Goal: Task Accomplishment & Management: Manage account settings

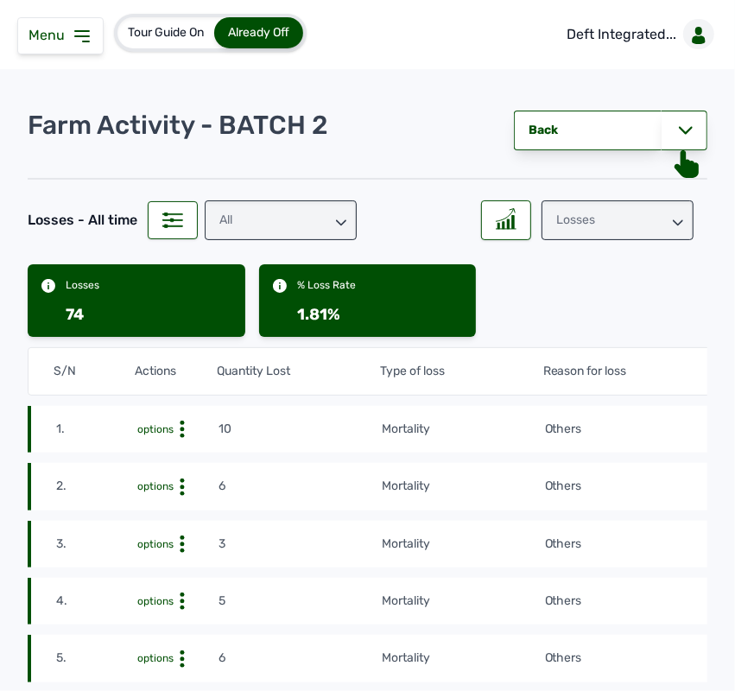
scroll to position [0, 86]
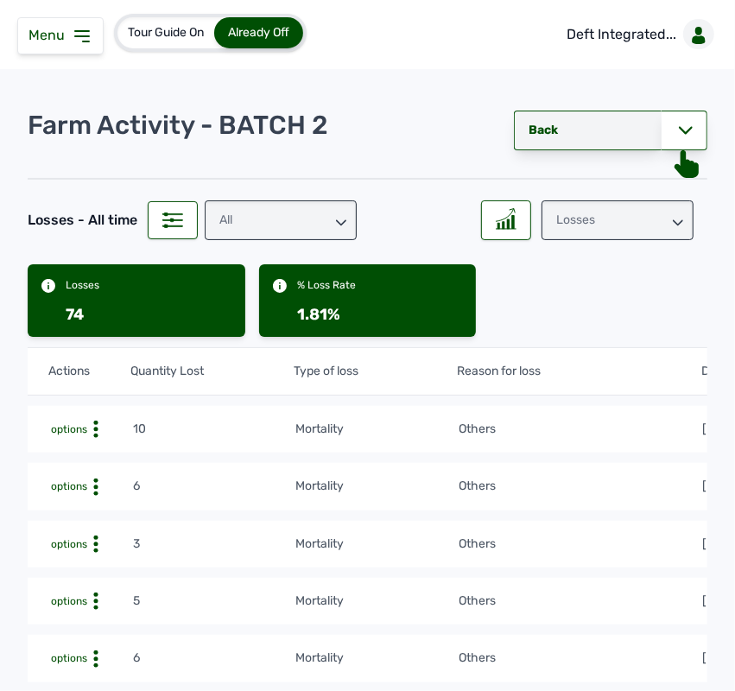
click at [586, 143] on link "Back" at bounding box center [588, 131] width 148 height 40
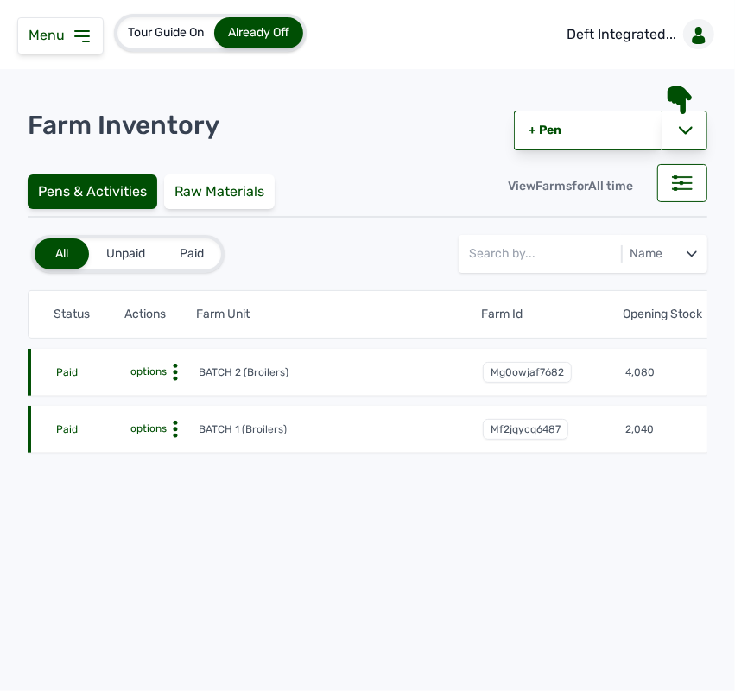
click at [173, 430] on icon at bounding box center [175, 429] width 17 height 17
click at [174, 447] on div "Farm Activities" at bounding box center [134, 456] width 123 height 21
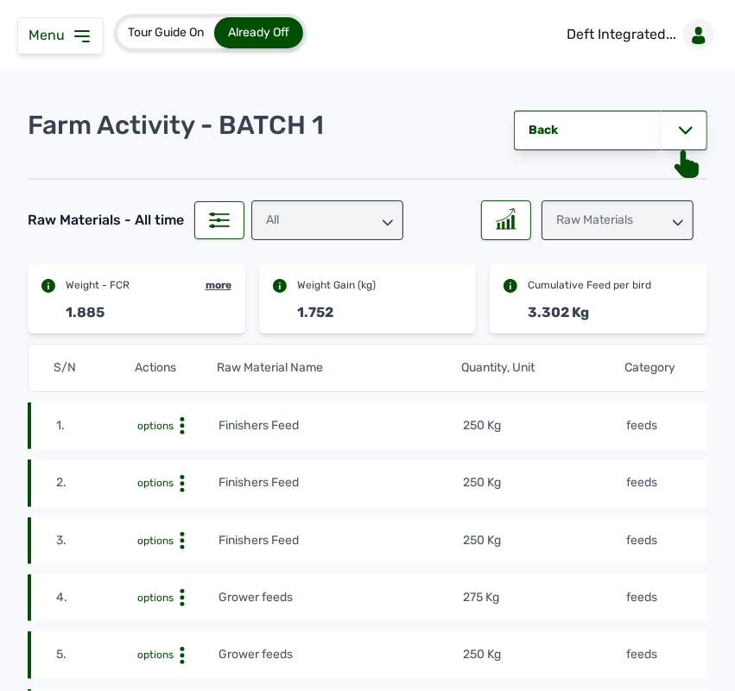
click at [648, 214] on div "Raw Materials" at bounding box center [617, 220] width 152 height 40
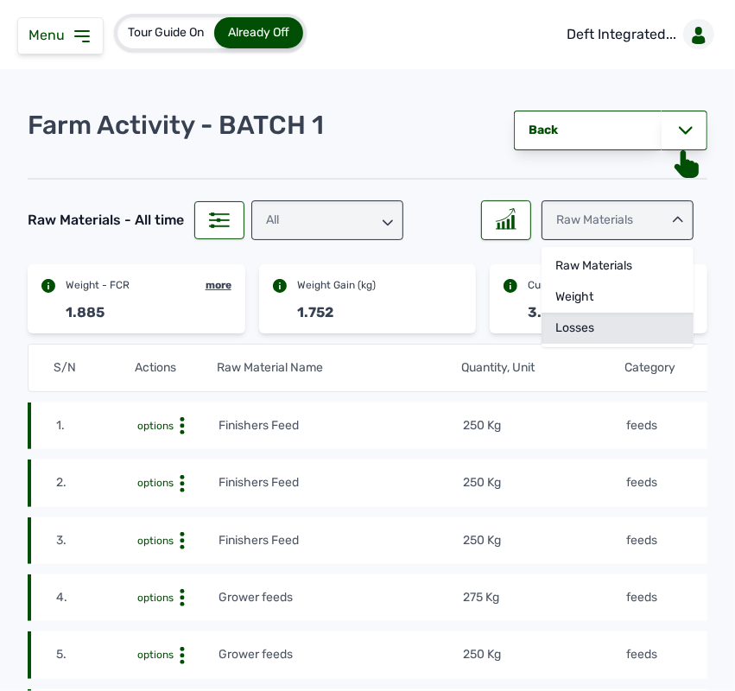
click at [598, 320] on div "Losses" at bounding box center [617, 328] width 152 height 31
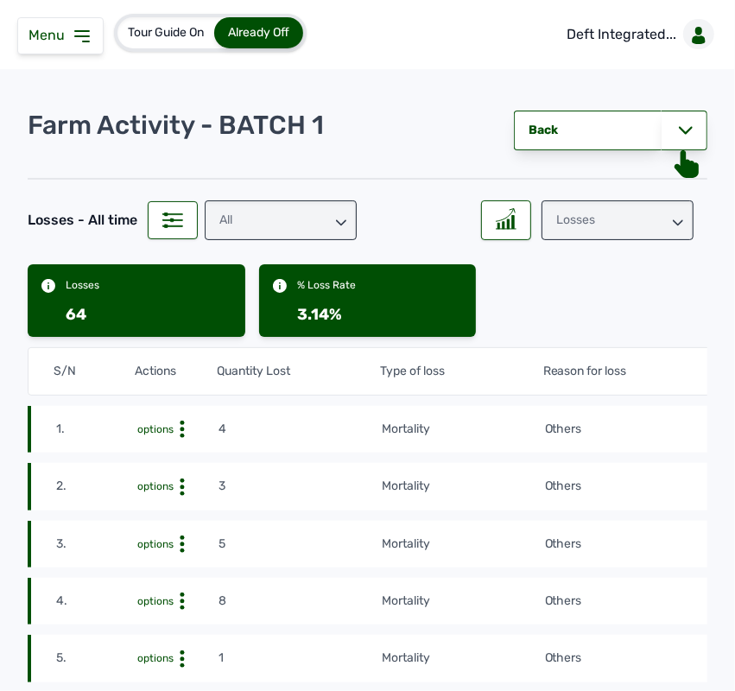
click at [645, 424] on td "Others" at bounding box center [666, 429] width 244 height 19
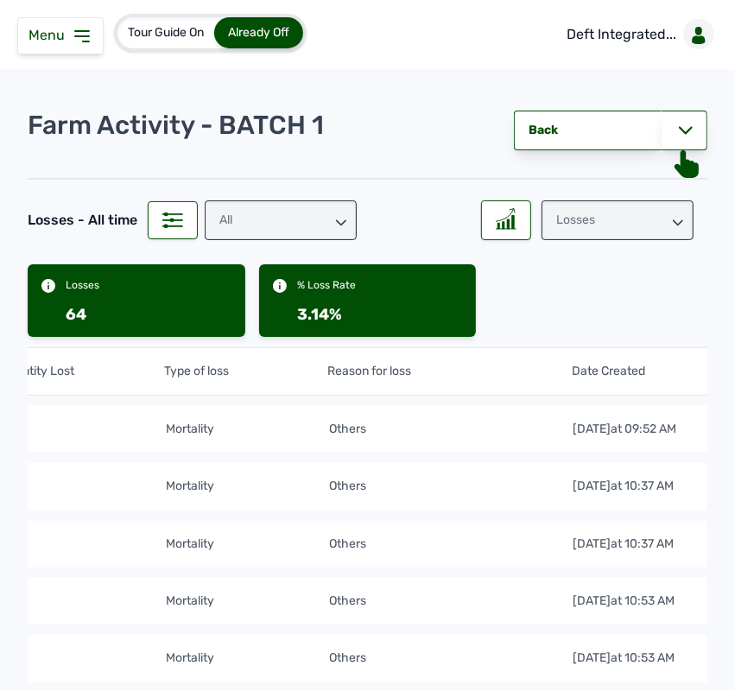
scroll to position [0, 357]
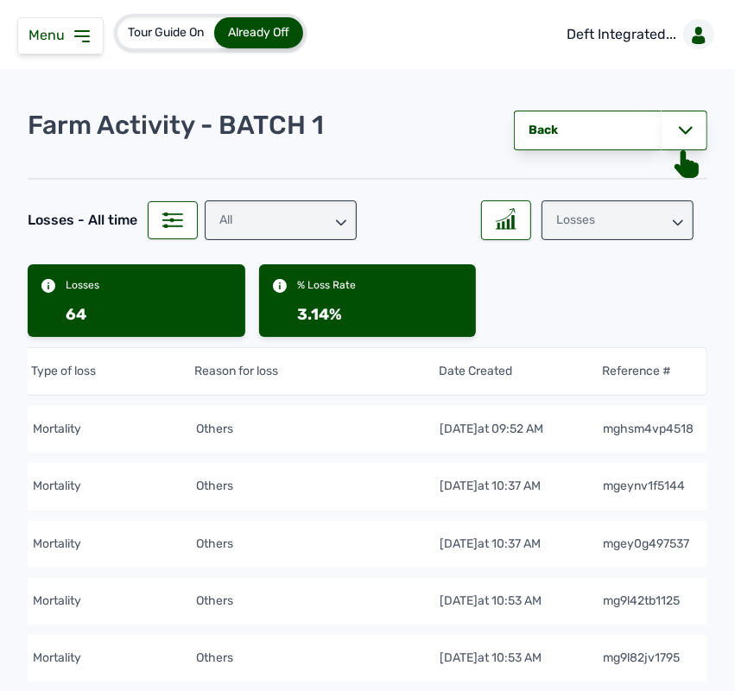
click at [649, 229] on div "Losses" at bounding box center [617, 220] width 152 height 40
click at [636, 287] on div "Weight" at bounding box center [617, 297] width 152 height 31
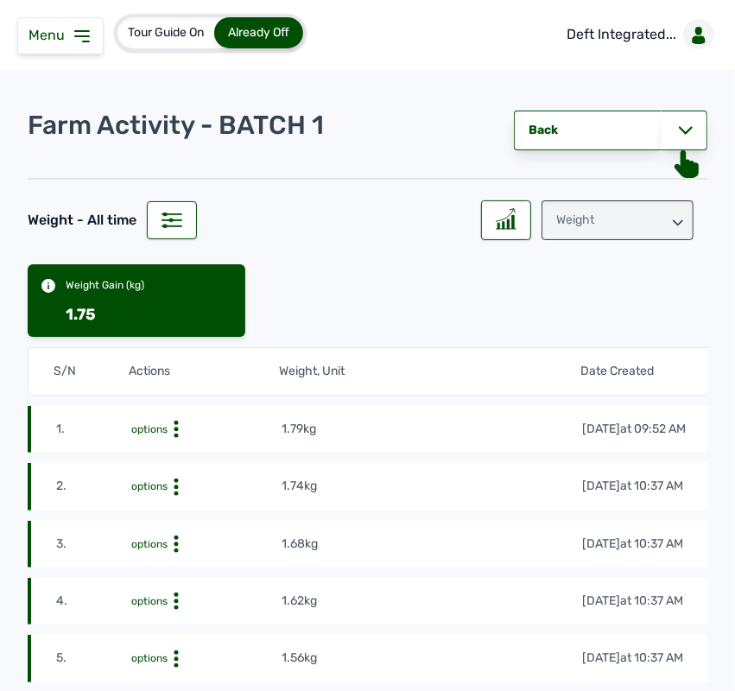
click at [668, 216] on div "Weight" at bounding box center [617, 220] width 152 height 40
click at [628, 313] on div "Losses" at bounding box center [617, 328] width 152 height 31
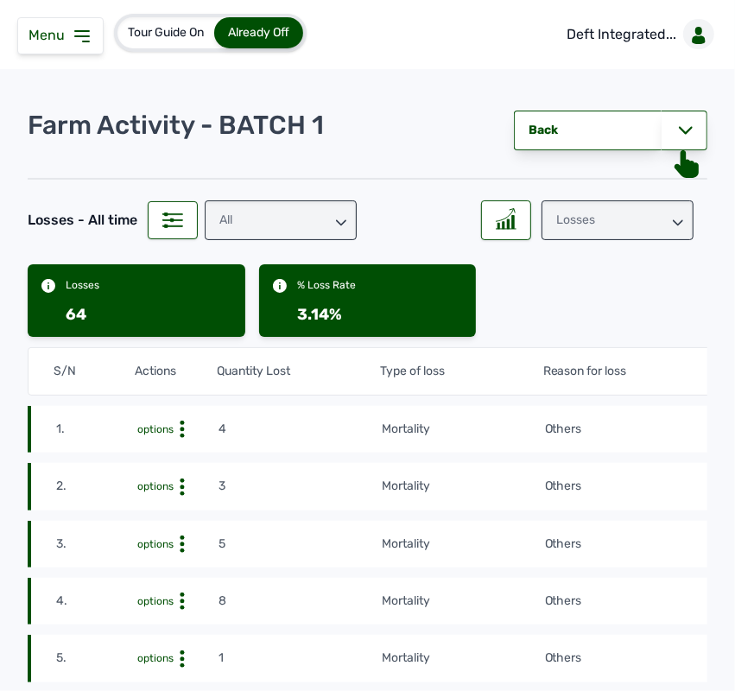
click at [653, 212] on div "Losses" at bounding box center [617, 220] width 152 height 40
click at [598, 291] on div "Weight" at bounding box center [617, 297] width 152 height 31
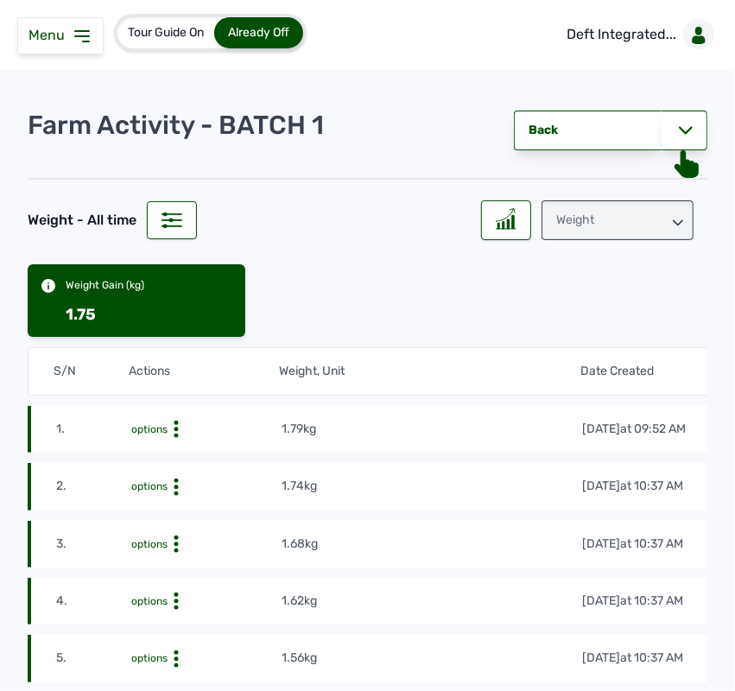
click at [622, 218] on div "Weight" at bounding box center [617, 220] width 152 height 40
click at [590, 251] on div "Raw Materials" at bounding box center [617, 265] width 152 height 31
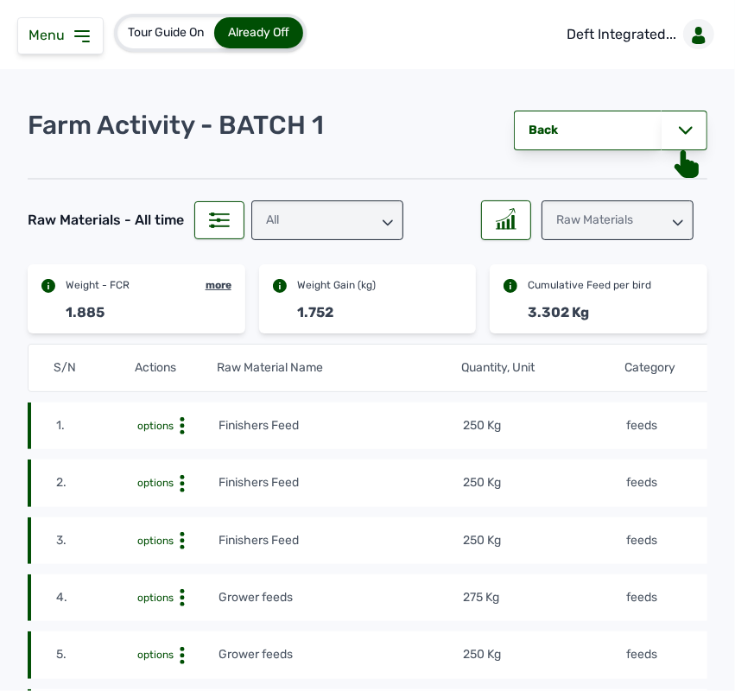
click at [79, 30] on icon at bounding box center [82, 36] width 21 height 21
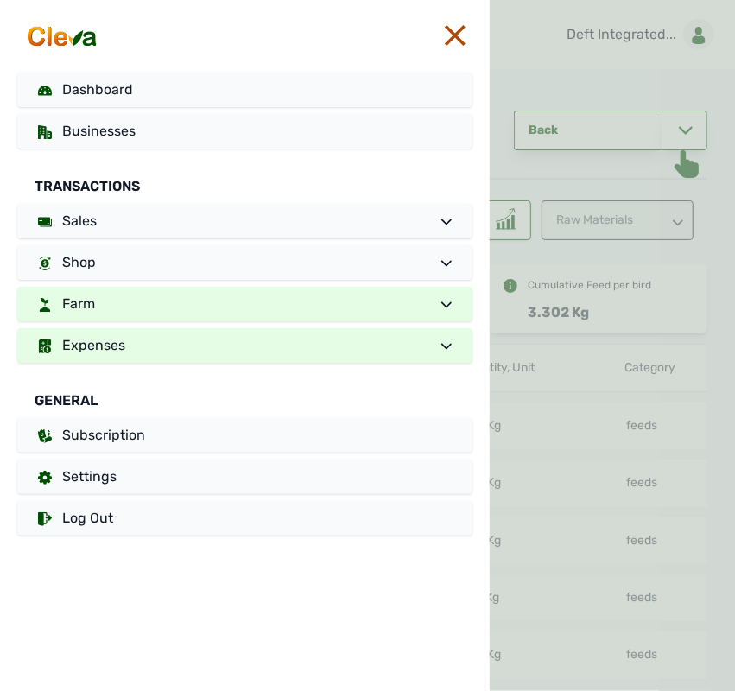
click at [108, 328] on link "Expenses" at bounding box center [244, 345] width 455 height 35
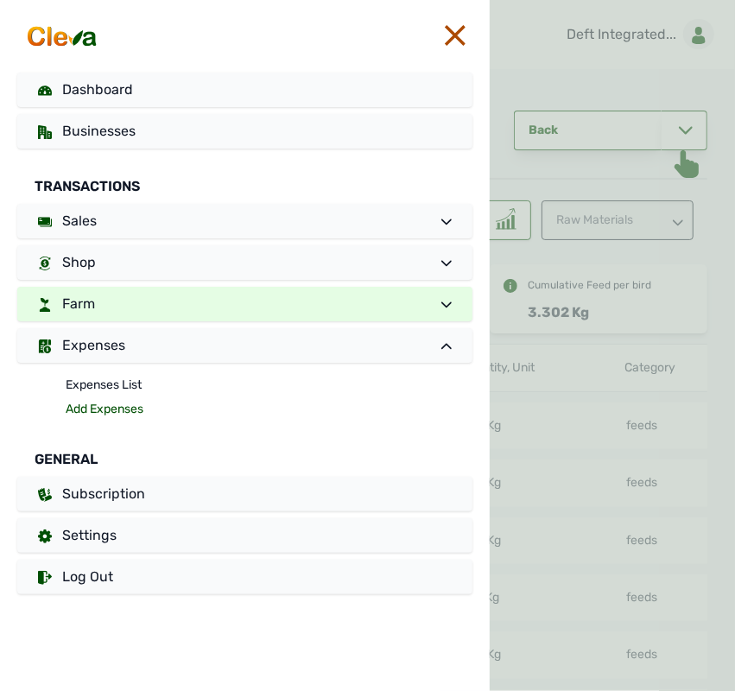
click at [96, 402] on link "Add Expenses" at bounding box center [269, 409] width 407 height 24
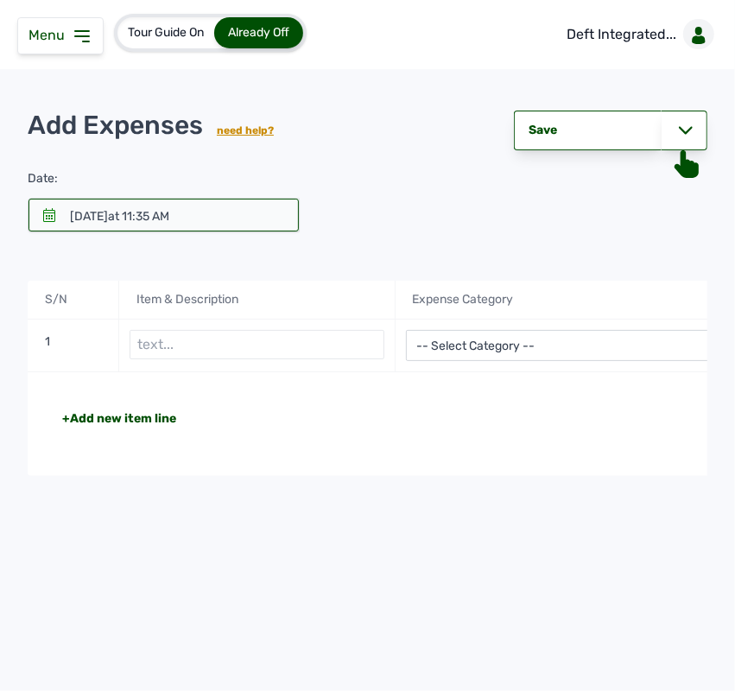
click at [214, 204] on div at bounding box center [163, 215] width 270 height 33
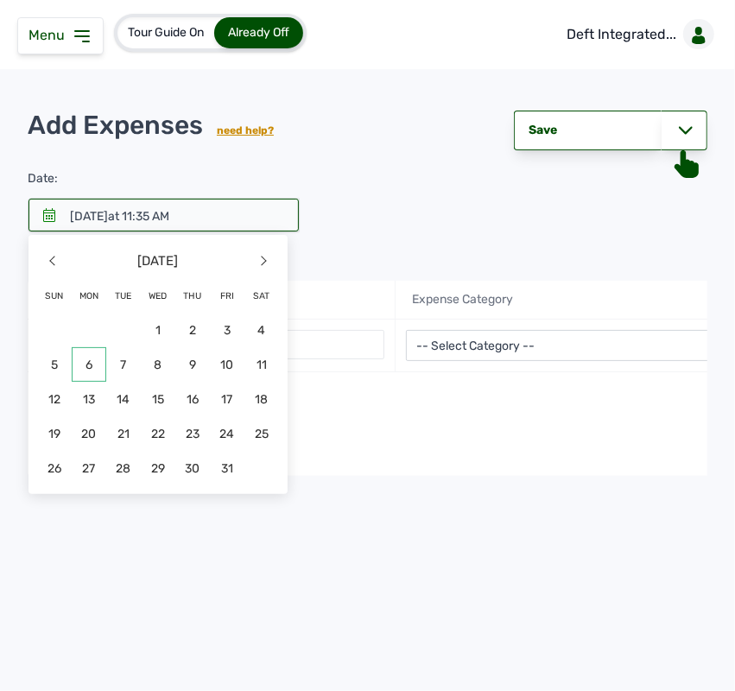
click at [91, 367] on span "6" at bounding box center [89, 364] width 35 height 35
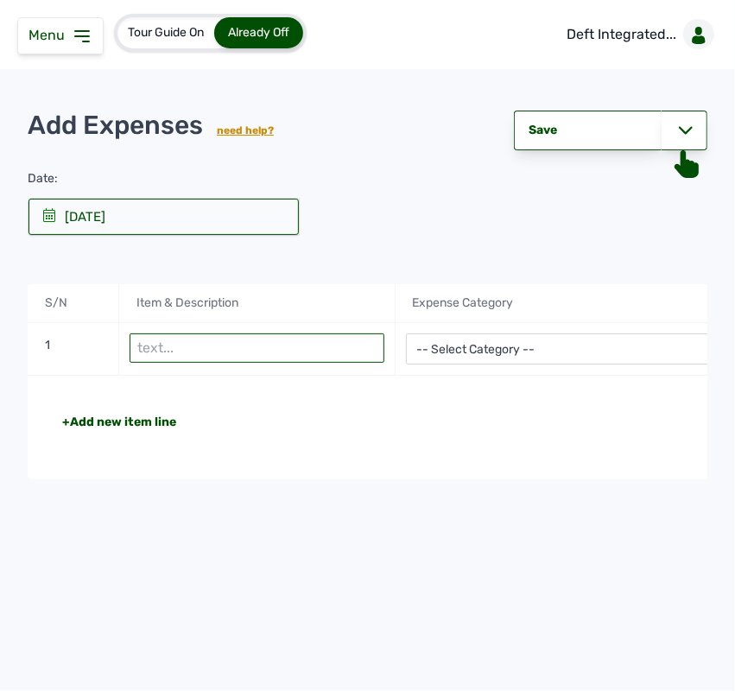
click at [208, 351] on input "text" at bounding box center [257, 347] width 254 height 29
type input "Staffers salaries"
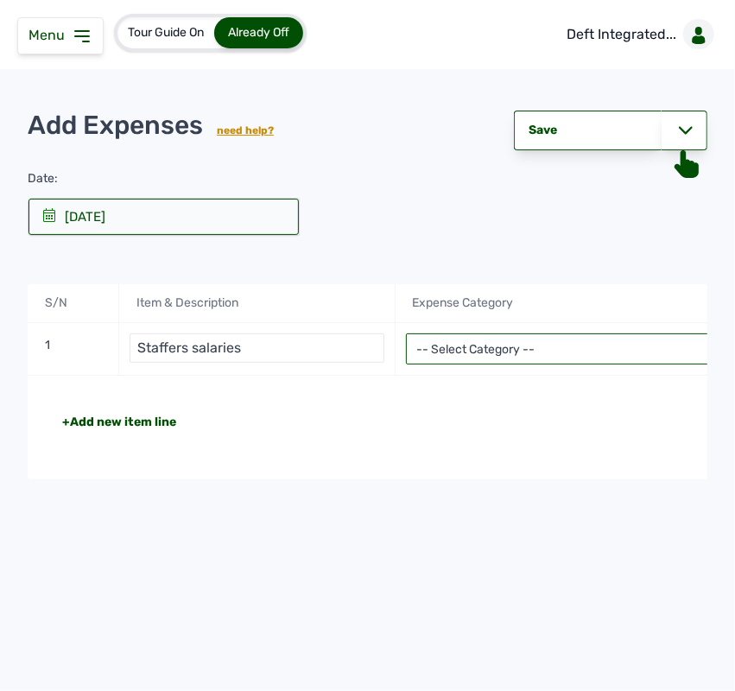
click at [460, 356] on select "-- Select Category -- Advertising Expenses Bank Charges Entertainment Expenses …" at bounding box center [579, 348] width 346 height 31
select select "Staff Salary"
click at [406, 335] on select "-- Select Category -- Advertising Expenses Bank Charges Entertainment Expenses …" at bounding box center [579, 348] width 346 height 31
click at [503, 404] on div "+Add new item line Total NGN 0" at bounding box center [579, 428] width 1103 height 104
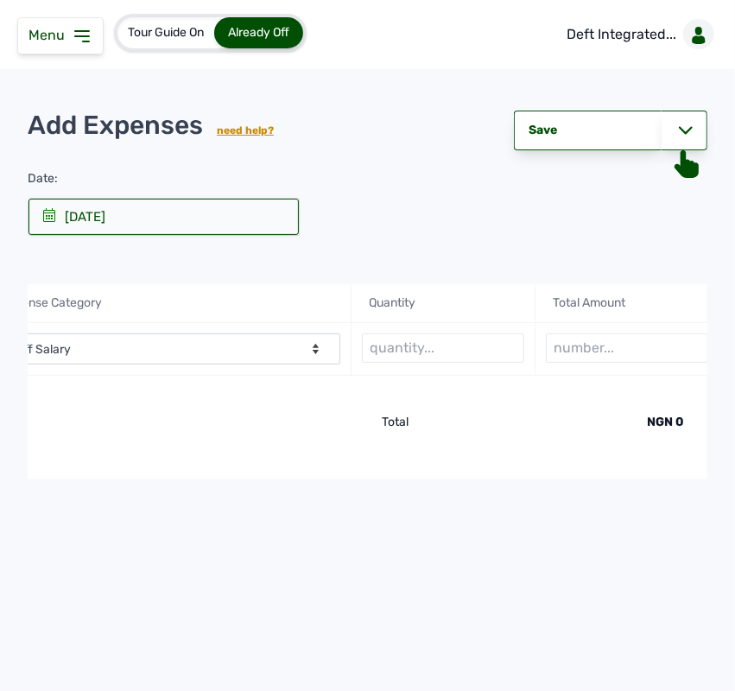
scroll to position [0, 423]
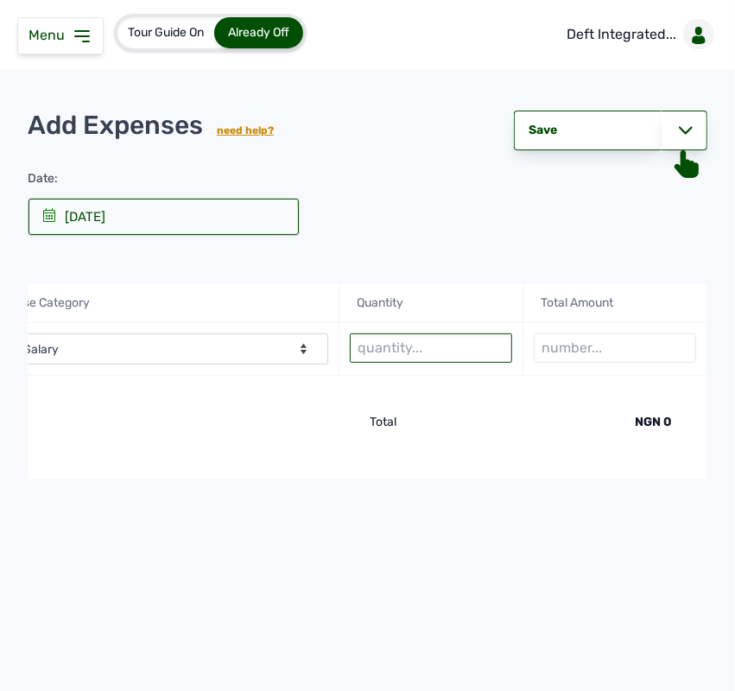
click at [476, 354] on input "text" at bounding box center [431, 347] width 162 height 29
type input "1"
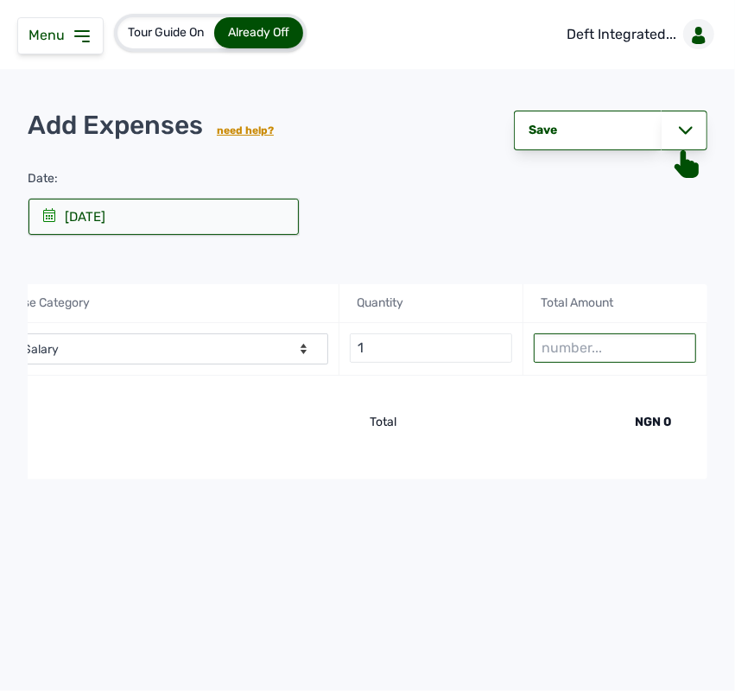
click at [603, 352] on input "number" at bounding box center [615, 347] width 162 height 29
type input "240000"
click at [695, 136] on div at bounding box center [685, 131] width 46 height 40
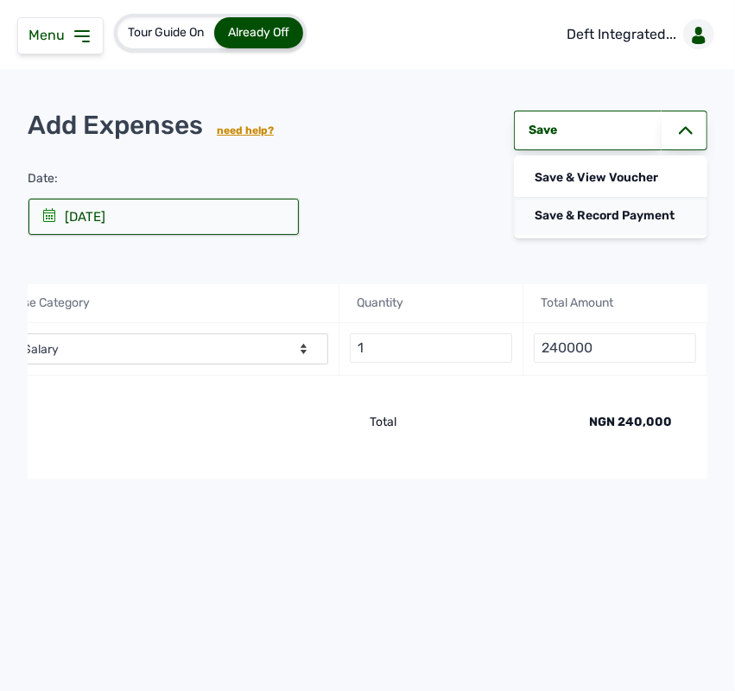
click at [649, 212] on div "Save & Record Payment" at bounding box center [610, 216] width 193 height 38
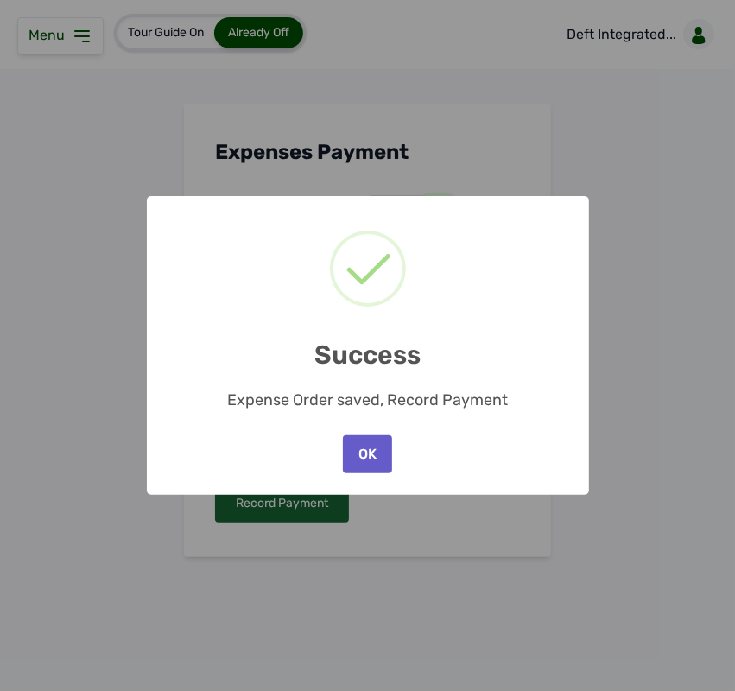
click at [360, 449] on button "OK" at bounding box center [367, 454] width 48 height 38
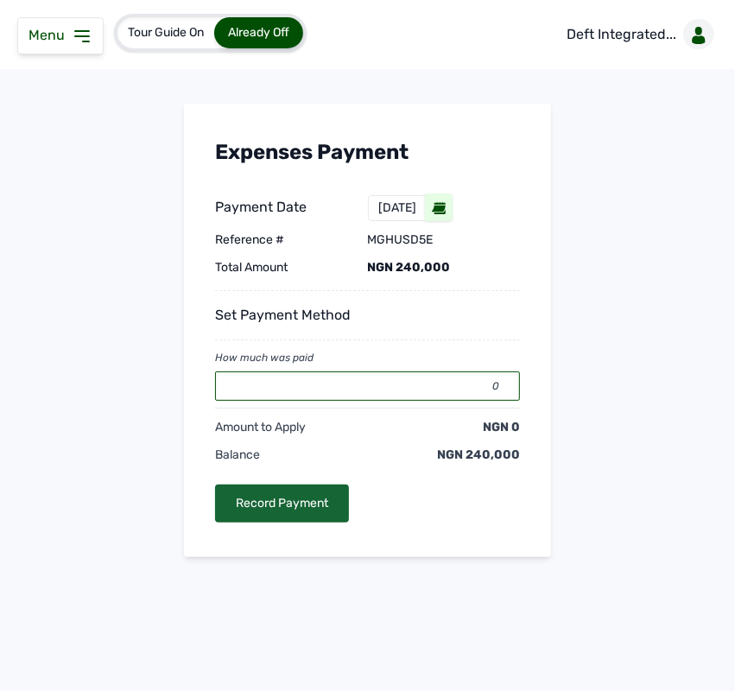
click at [345, 389] on input "0" at bounding box center [367, 385] width 305 height 29
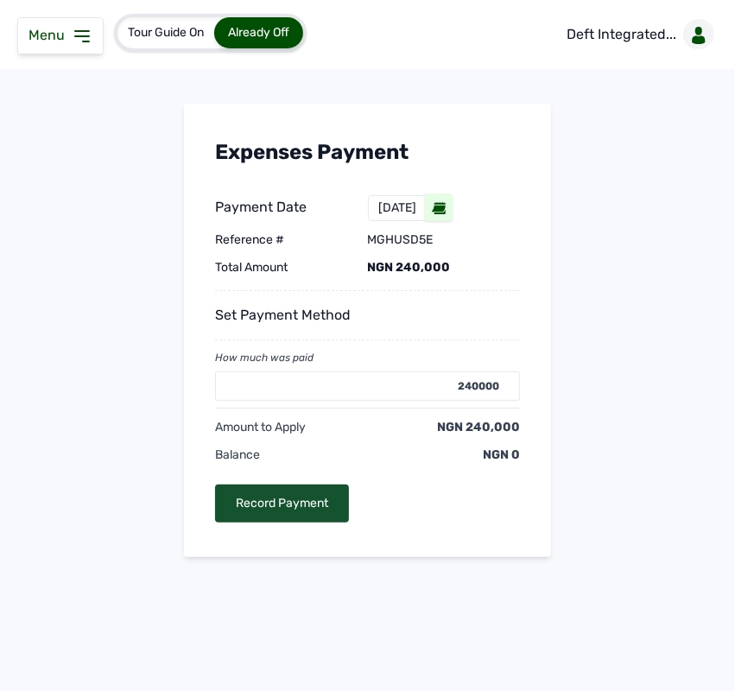
click at [287, 514] on div "Record Payment" at bounding box center [282, 503] width 134 height 38
type input "0"
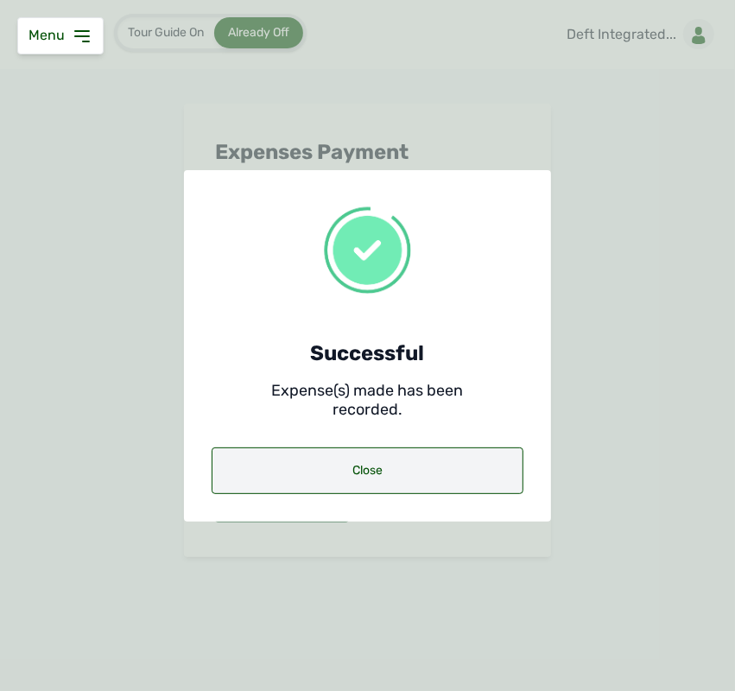
click at [361, 464] on div "Close" at bounding box center [368, 470] width 312 height 47
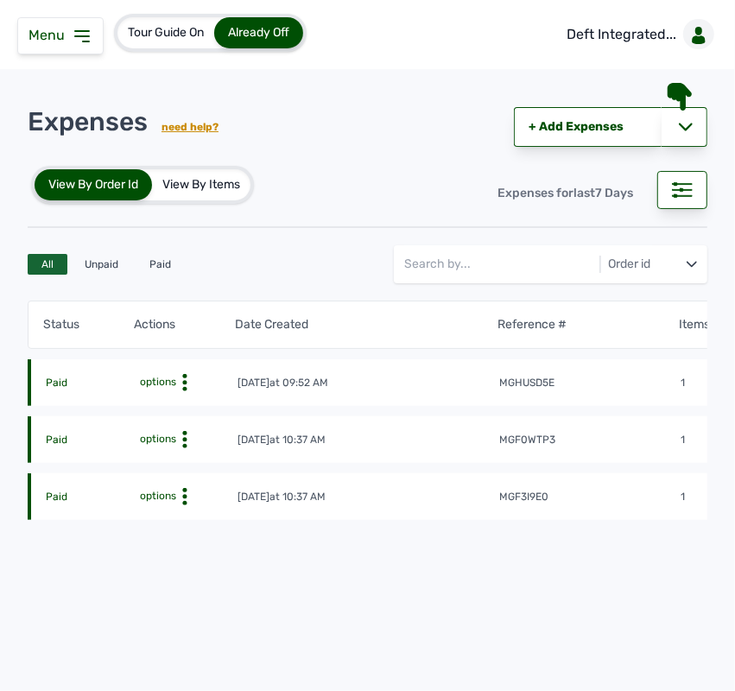
click at [611, 442] on td "mgf0wtp3" at bounding box center [588, 440] width 181 height 17
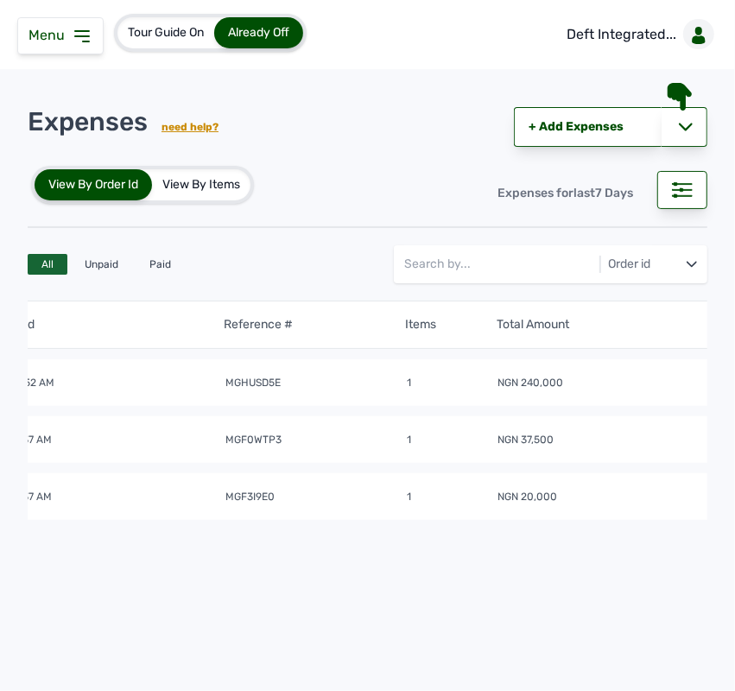
scroll to position [0, 357]
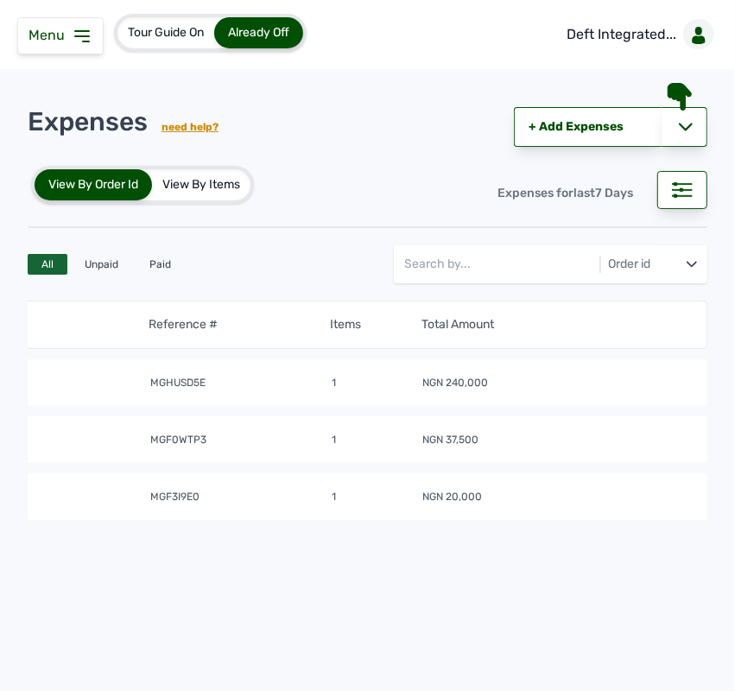
click at [528, 437] on td "NGN 37,500" at bounding box center [557, 440] width 272 height 17
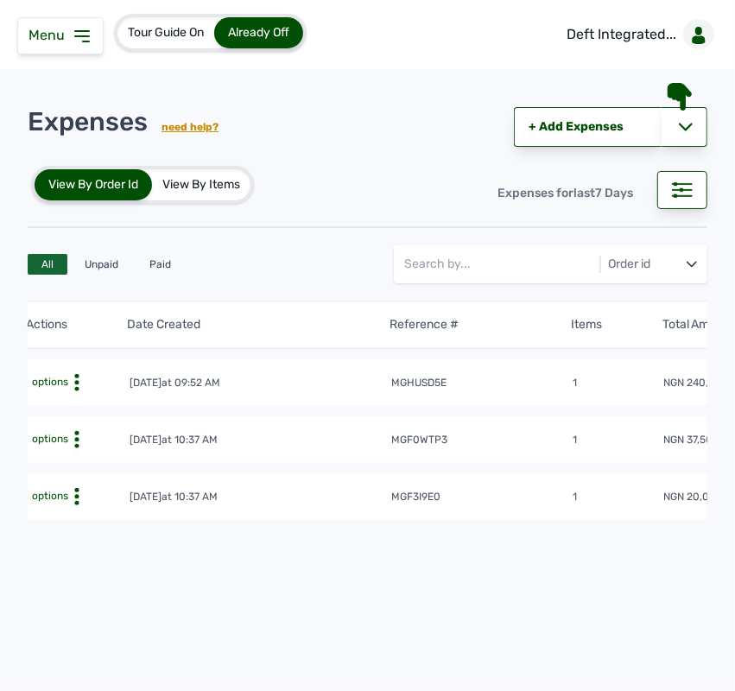
scroll to position [0, 0]
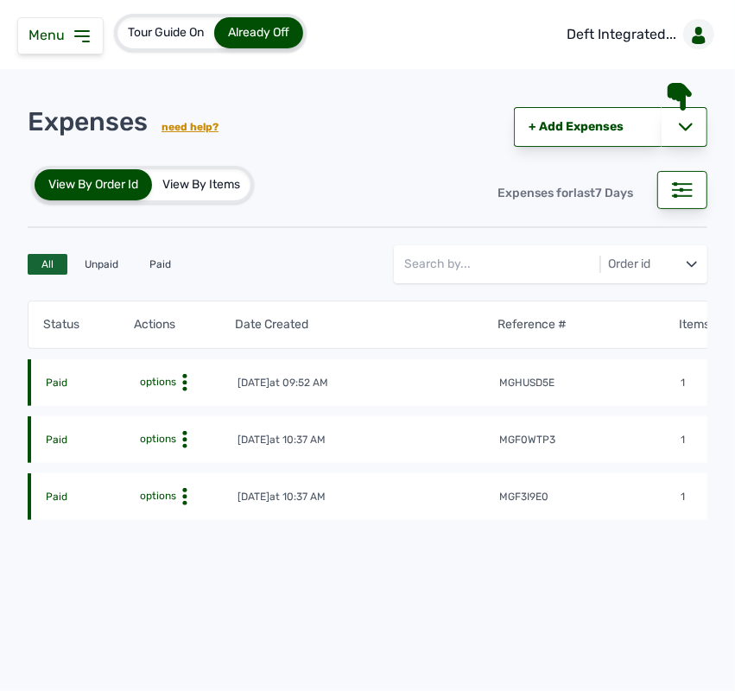
click at [641, 385] on td "mghusd5e" at bounding box center [588, 383] width 181 height 17
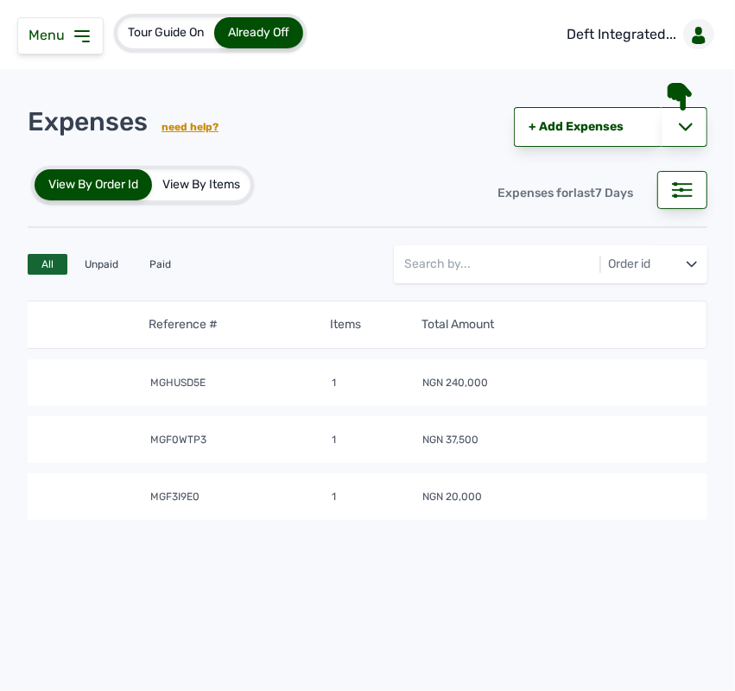
scroll to position [0, 357]
click at [600, 136] on link "+ Add Expenses" at bounding box center [588, 127] width 148 height 40
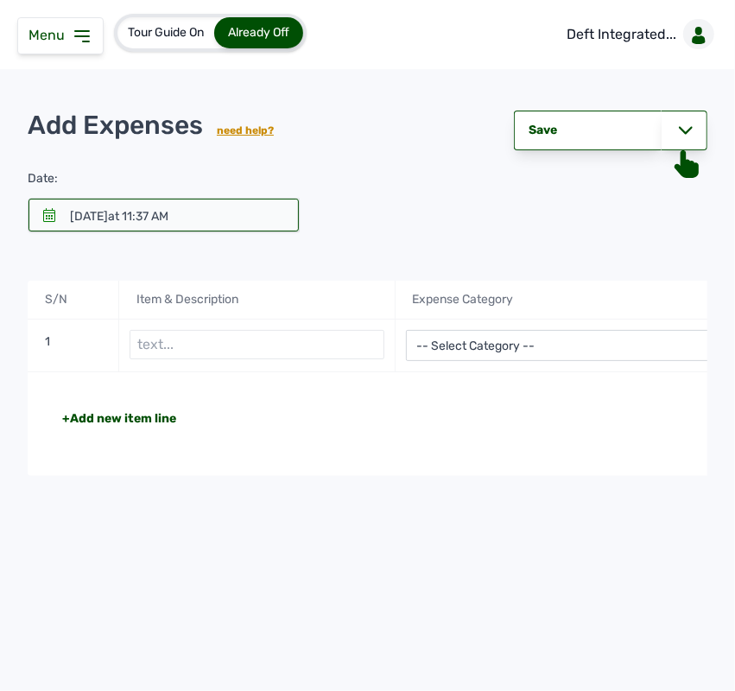
click at [41, 218] on div at bounding box center [163, 215] width 270 height 33
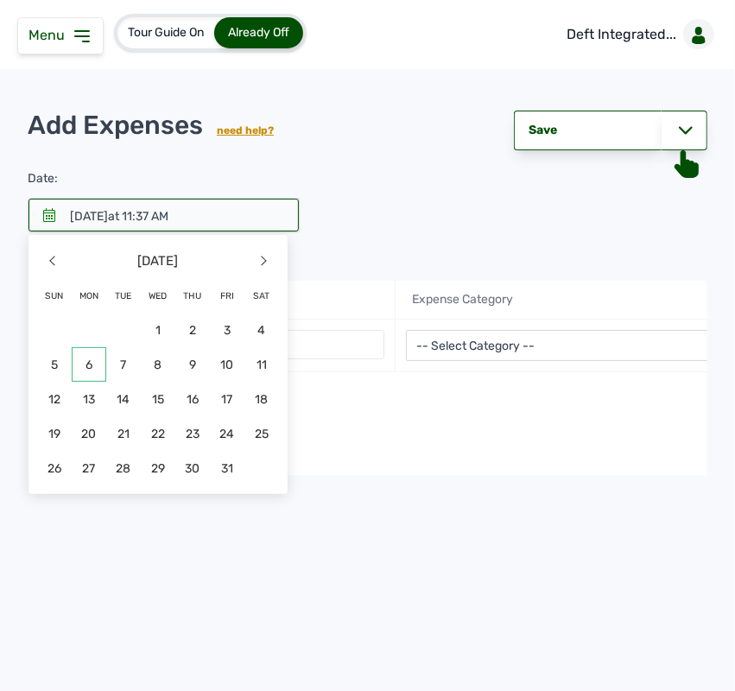
click at [88, 368] on span "6" at bounding box center [89, 364] width 35 height 35
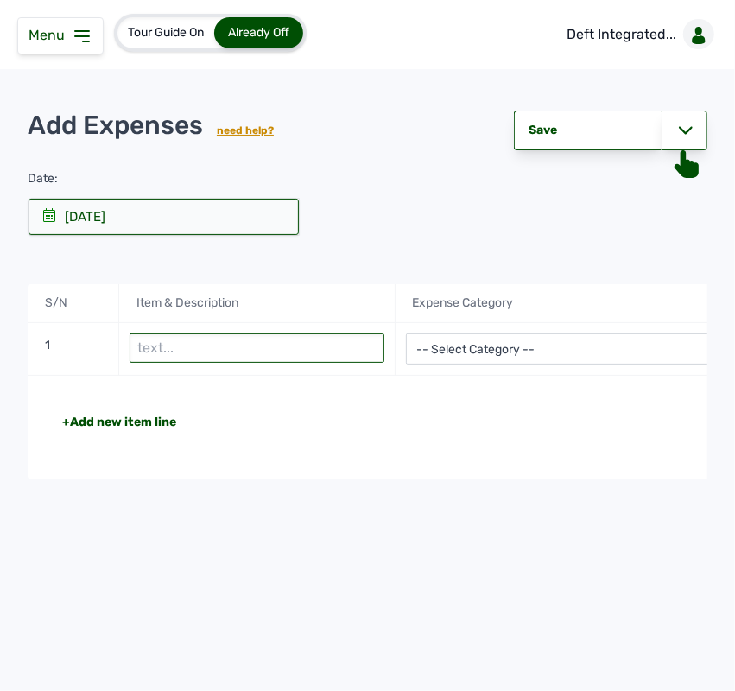
click at [273, 347] on input "text" at bounding box center [257, 347] width 254 height 29
type input "Gas"
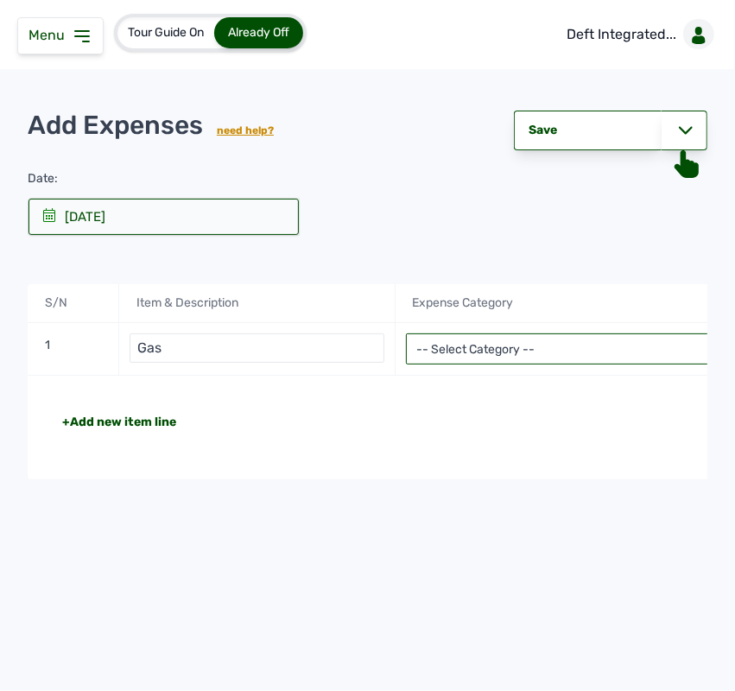
click at [468, 361] on select "-- Select Category -- Advertising Expenses Bank Charges Entertainment Expenses …" at bounding box center [579, 348] width 346 height 31
select select "Utility Expenses"
click at [406, 335] on select "-- Select Category -- Advertising Expenses Bank Charges Entertainment Expenses …" at bounding box center [579, 348] width 346 height 31
click at [589, 434] on div "+Add new item line Total NGN 0" at bounding box center [579, 428] width 1103 height 104
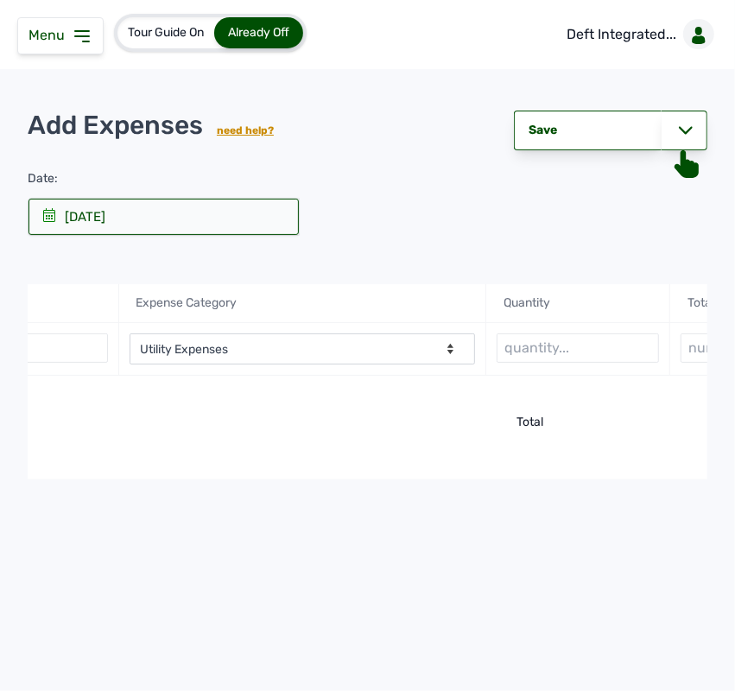
scroll to position [0, 423]
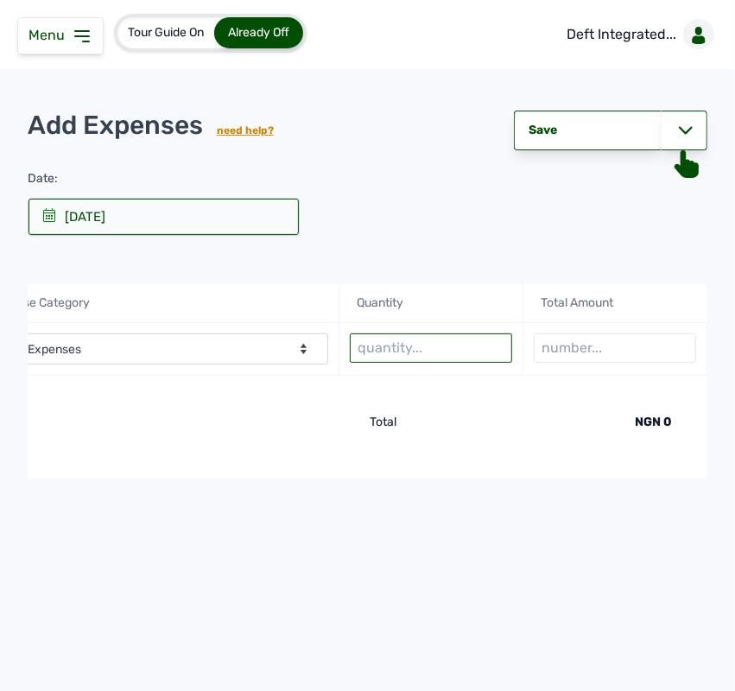
click at [473, 355] on input "text" at bounding box center [431, 347] width 162 height 29
type input "1"
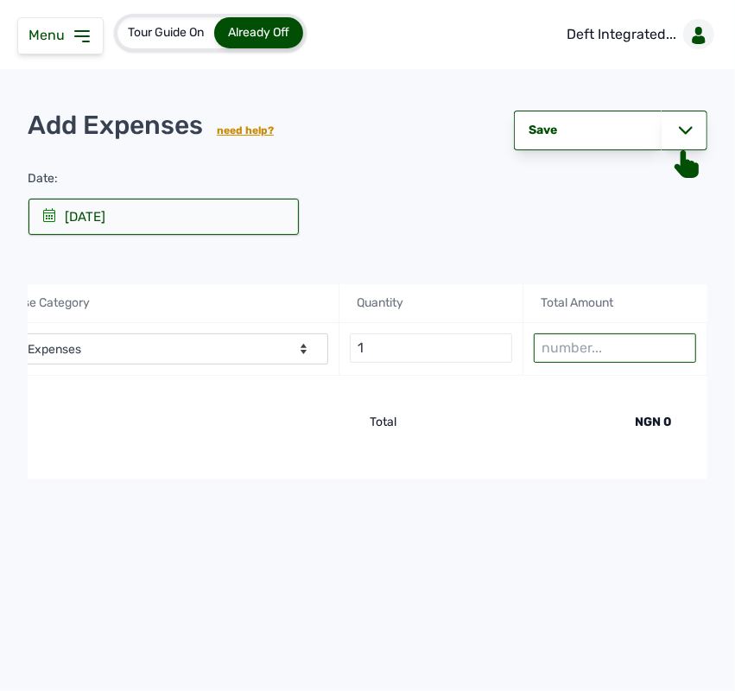
click at [587, 355] on input "number" at bounding box center [615, 347] width 162 height 29
type input "20000"
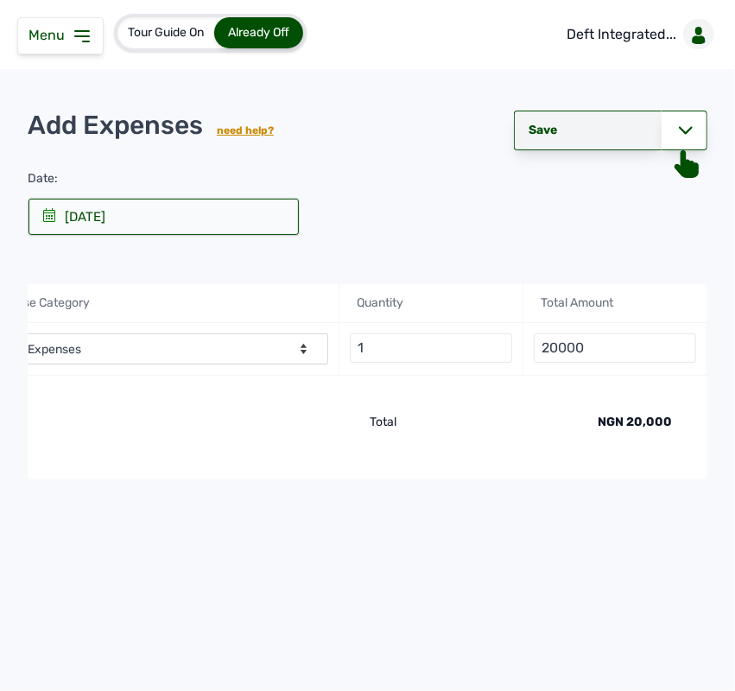
click at [649, 122] on div "Save" at bounding box center [588, 131] width 148 height 40
select select "undefined"
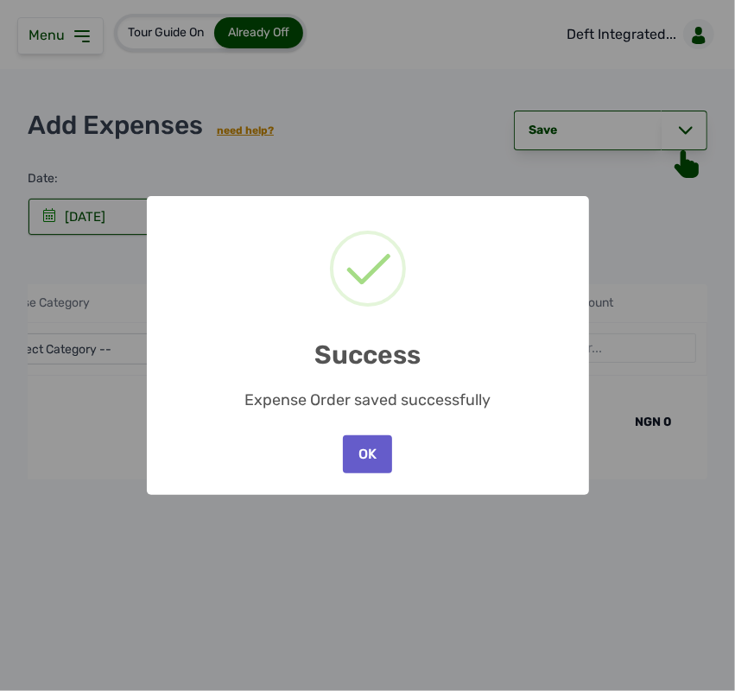
click at [371, 447] on button "OK" at bounding box center [367, 454] width 48 height 38
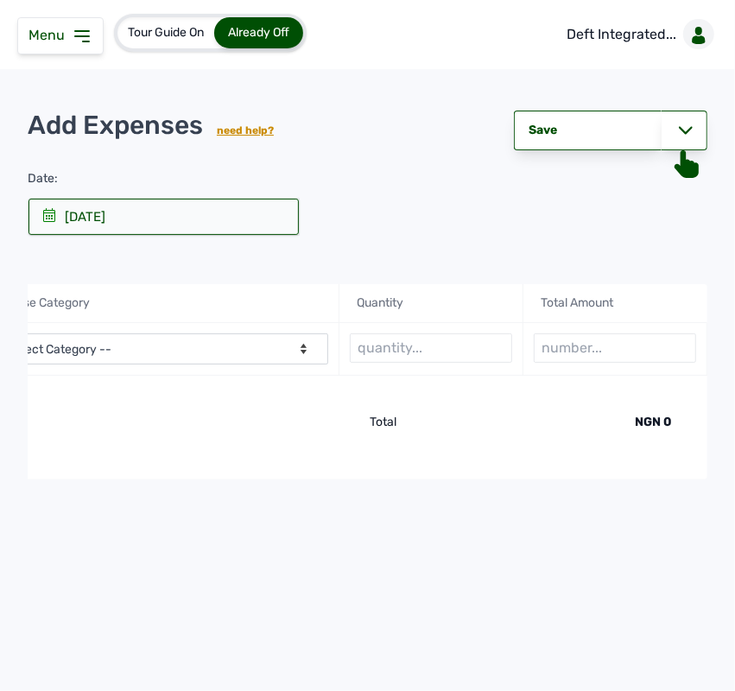
click at [87, 46] on icon at bounding box center [82, 36] width 21 height 21
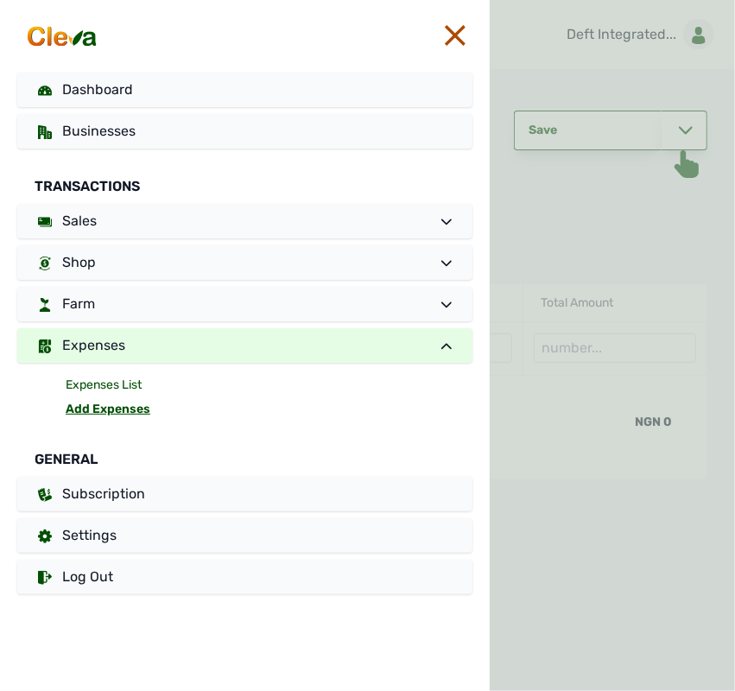
click at [115, 374] on link "Expenses List" at bounding box center [269, 385] width 407 height 24
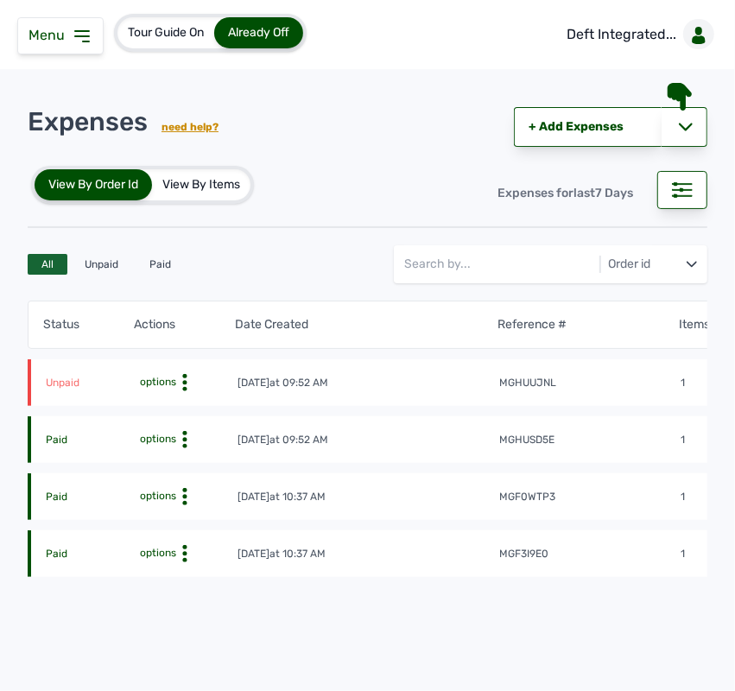
click at [184, 381] on circle at bounding box center [185, 383] width 4 height 4
click at [179, 449] on div "Pay Debt" at bounding box center [163, 450] width 123 height 21
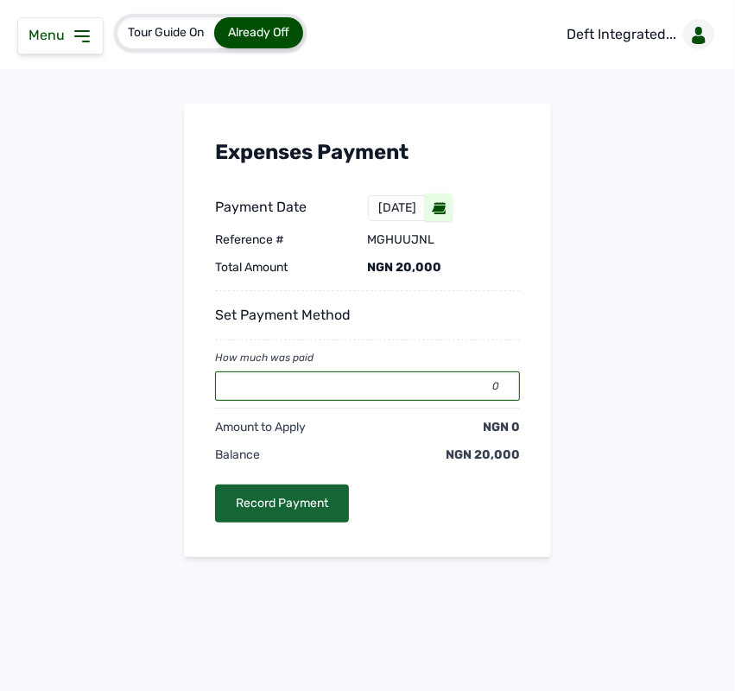
click at [313, 380] on input "0" at bounding box center [367, 385] width 305 height 29
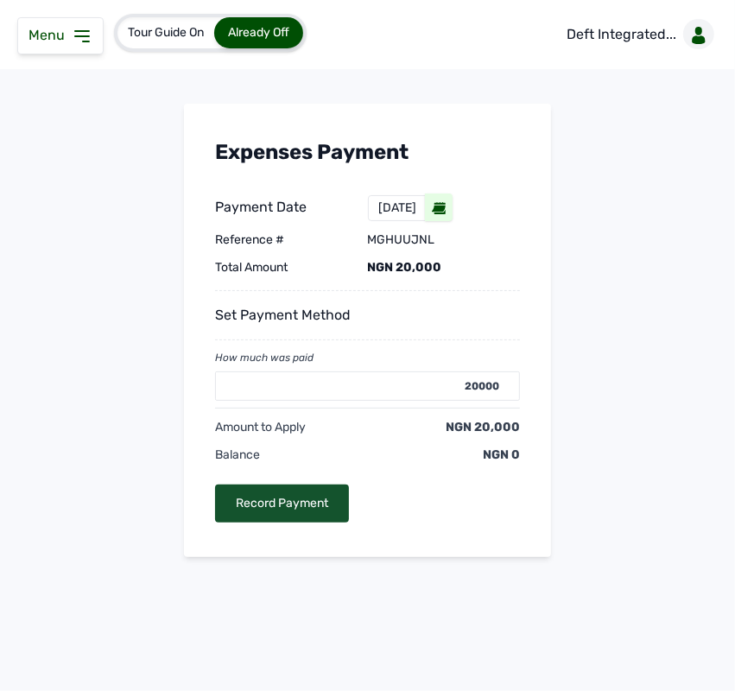
click at [317, 510] on div "Record Payment" at bounding box center [282, 503] width 134 height 38
type input "0"
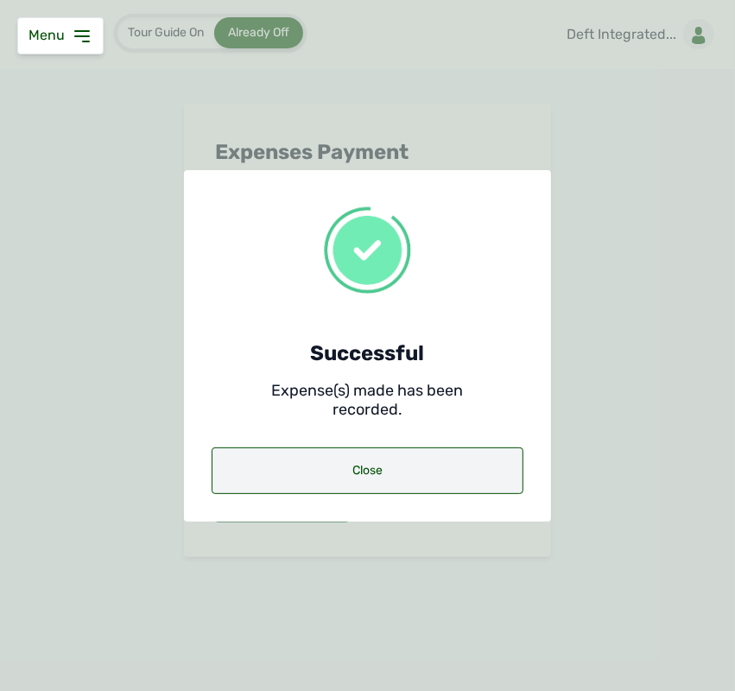
click at [333, 465] on div "Close" at bounding box center [368, 470] width 312 height 47
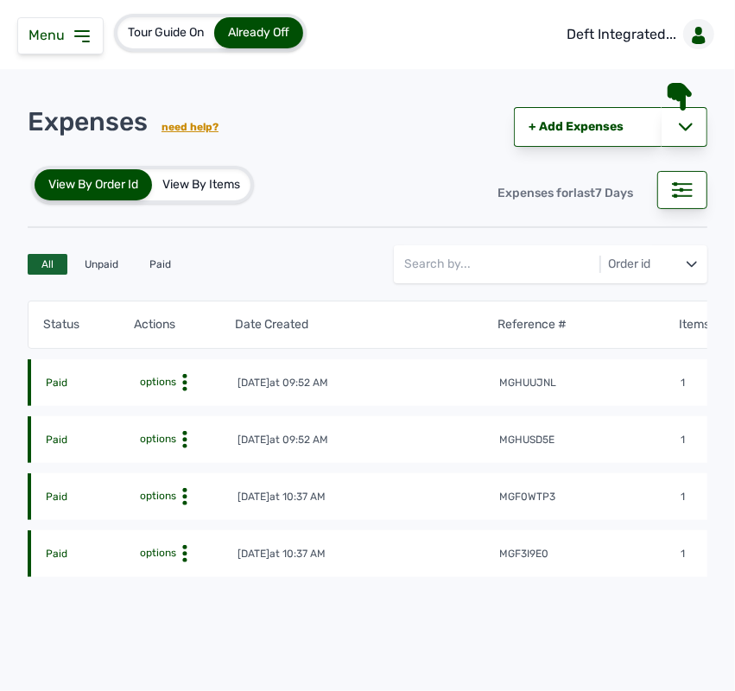
click at [76, 37] on icon at bounding box center [82, 36] width 21 height 21
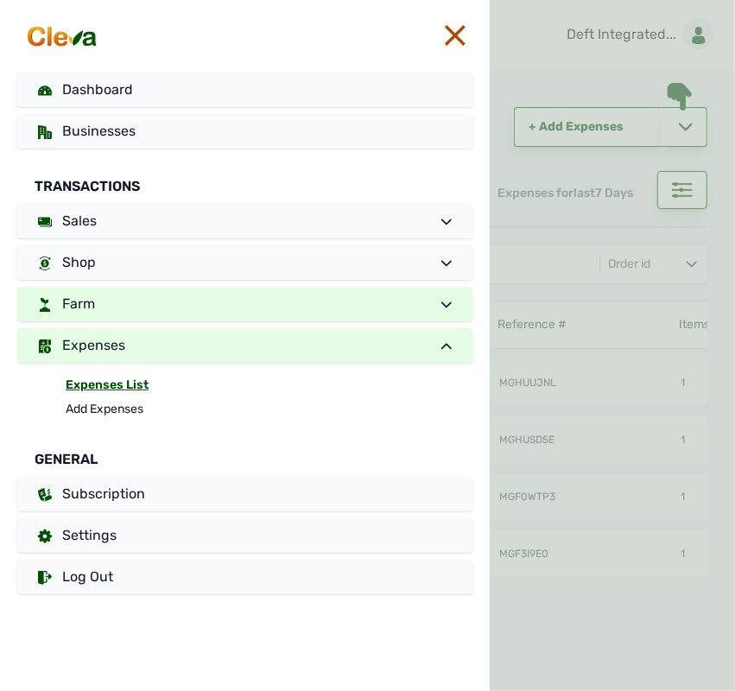
click at [122, 296] on link "Farm" at bounding box center [244, 304] width 455 height 35
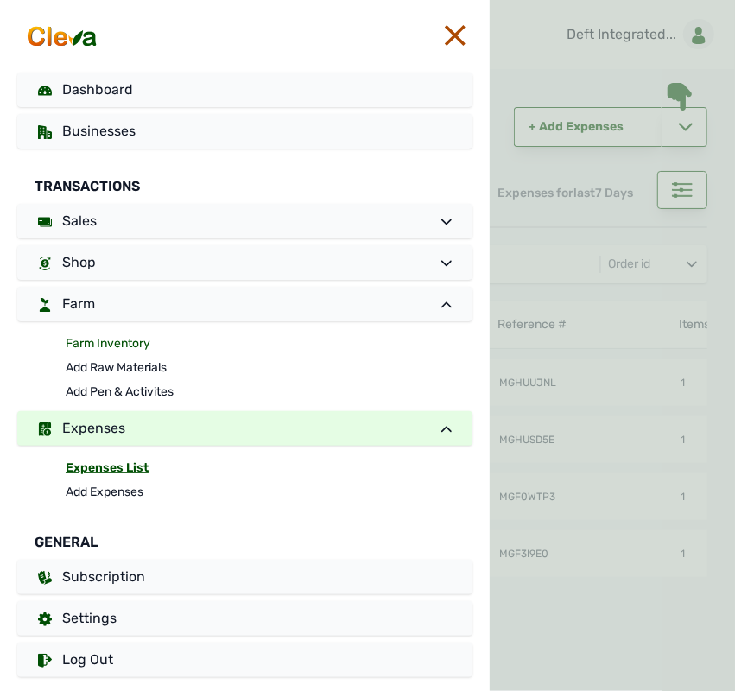
click at [92, 341] on link "Farm Inventory" at bounding box center [269, 344] width 407 height 24
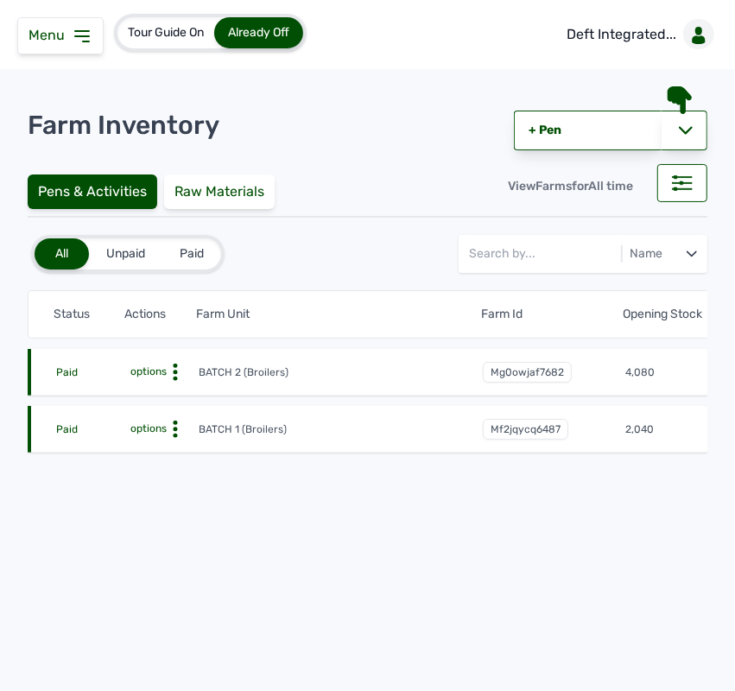
click at [178, 429] on icon at bounding box center [175, 429] width 17 height 17
click at [155, 455] on div "Farm Activities" at bounding box center [134, 456] width 123 height 21
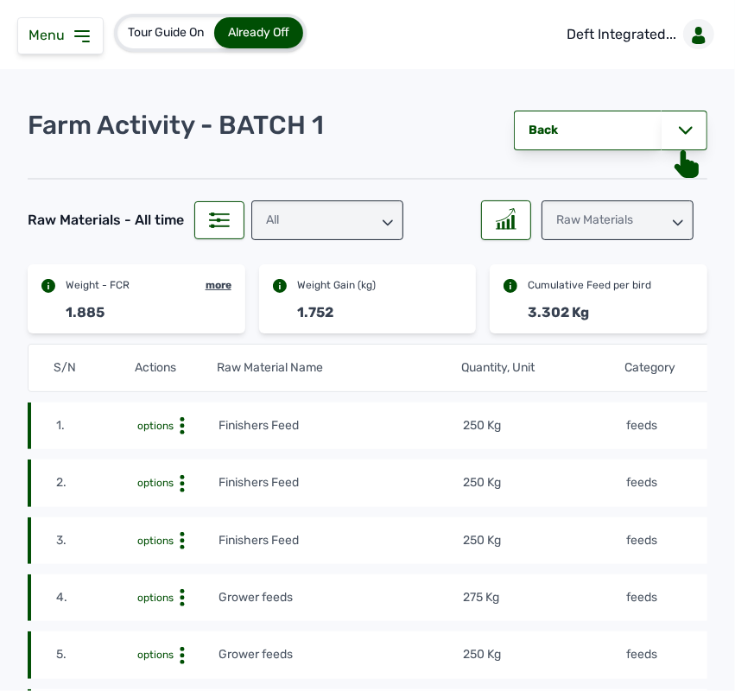
click at [617, 237] on div "Raw Materials" at bounding box center [617, 220] width 152 height 40
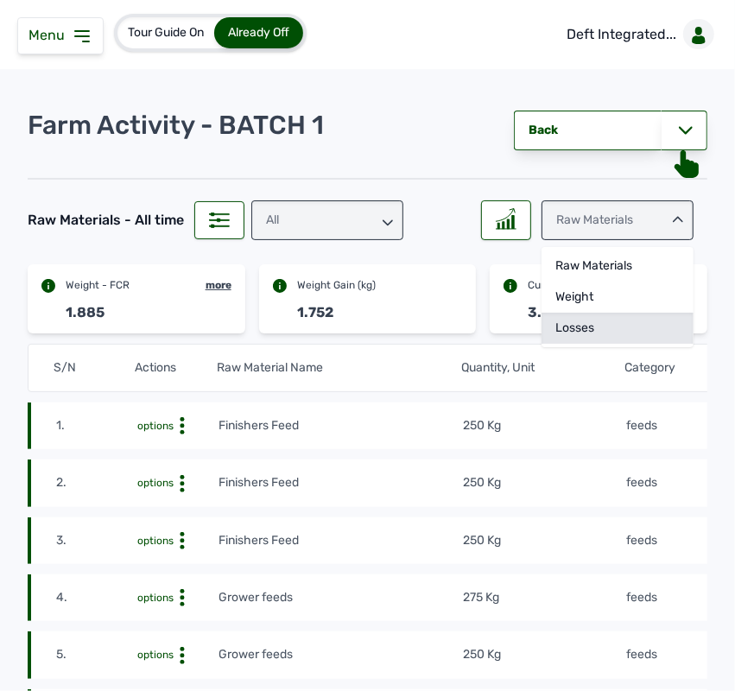
click at [592, 320] on div "Losses" at bounding box center [617, 328] width 152 height 31
